Goal: Navigation & Orientation: Find specific page/section

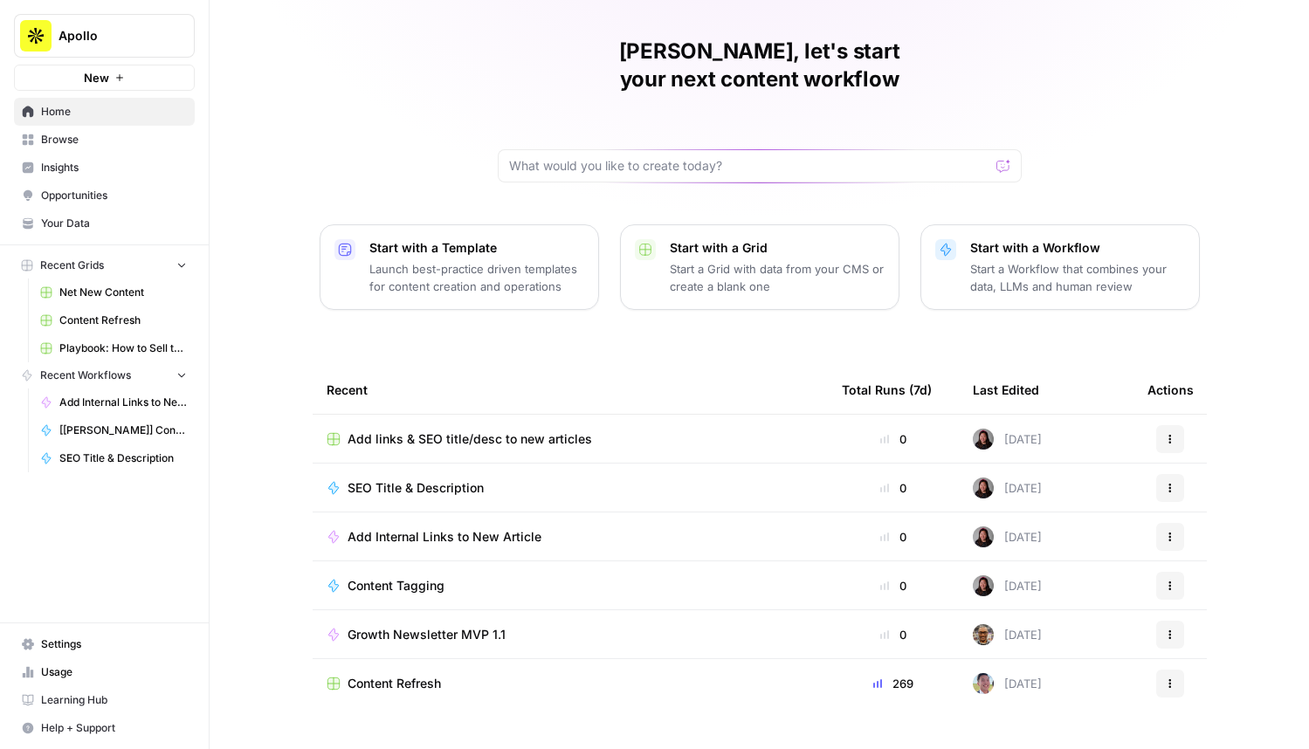
scroll to position [54, 0]
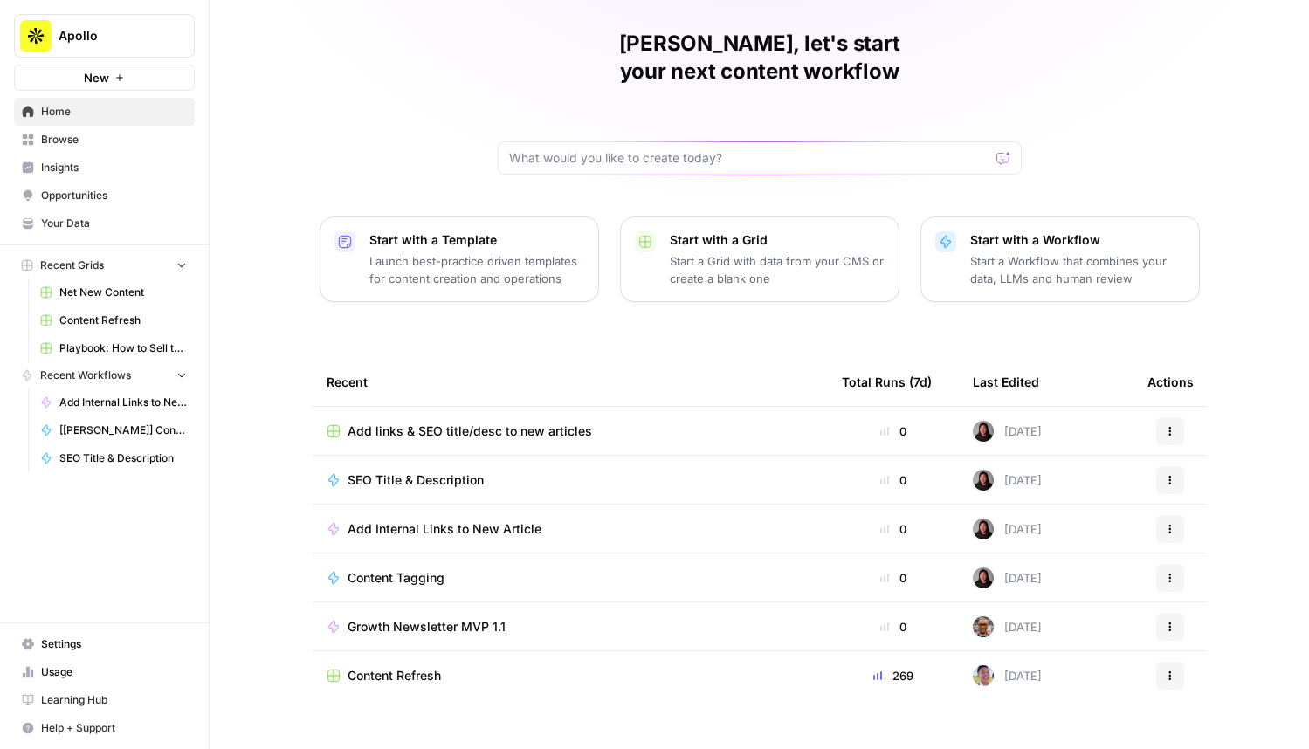
click at [96, 324] on span "Content Refresh" at bounding box center [122, 321] width 127 height 16
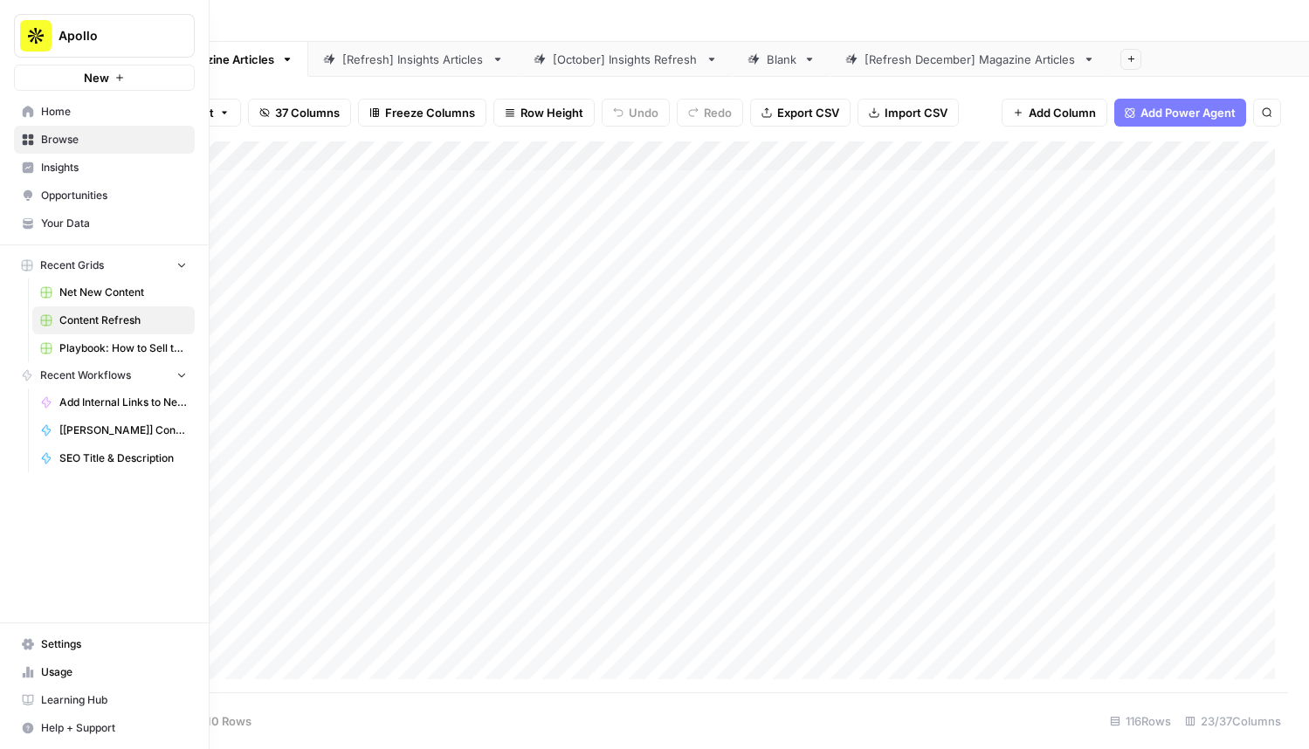
click at [52, 138] on span "Browse" at bounding box center [114, 140] width 146 height 16
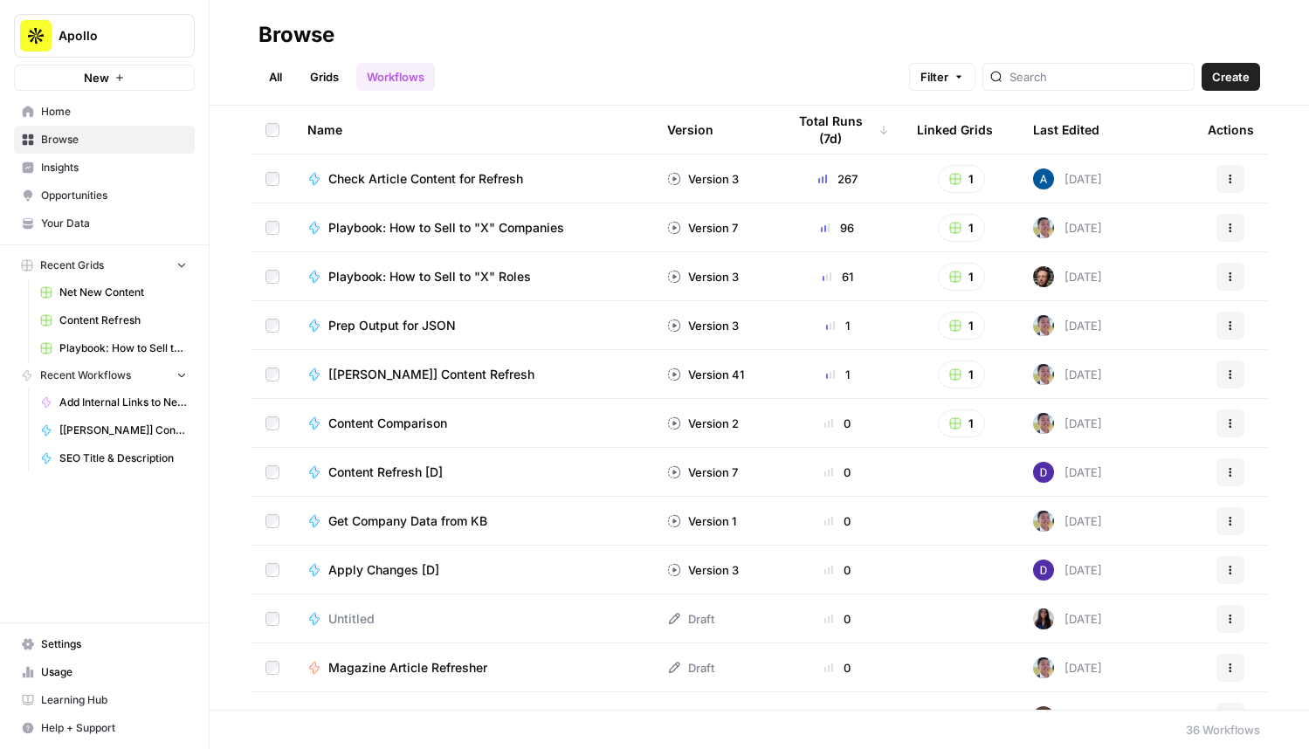
click at [345, 88] on link "Grids" at bounding box center [325, 77] width 50 height 28
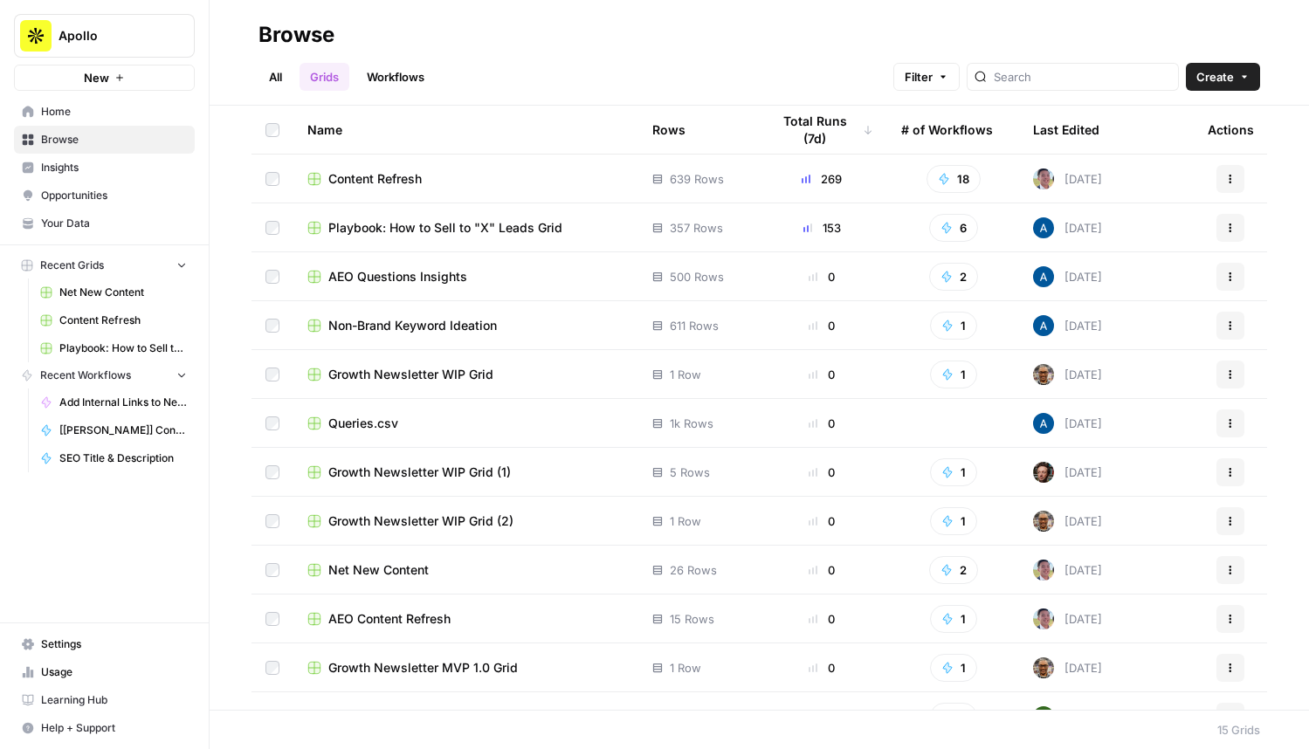
click at [376, 568] on span "Net New Content" at bounding box center [378, 570] width 100 height 17
